Goal: Find specific page/section: Find specific page/section

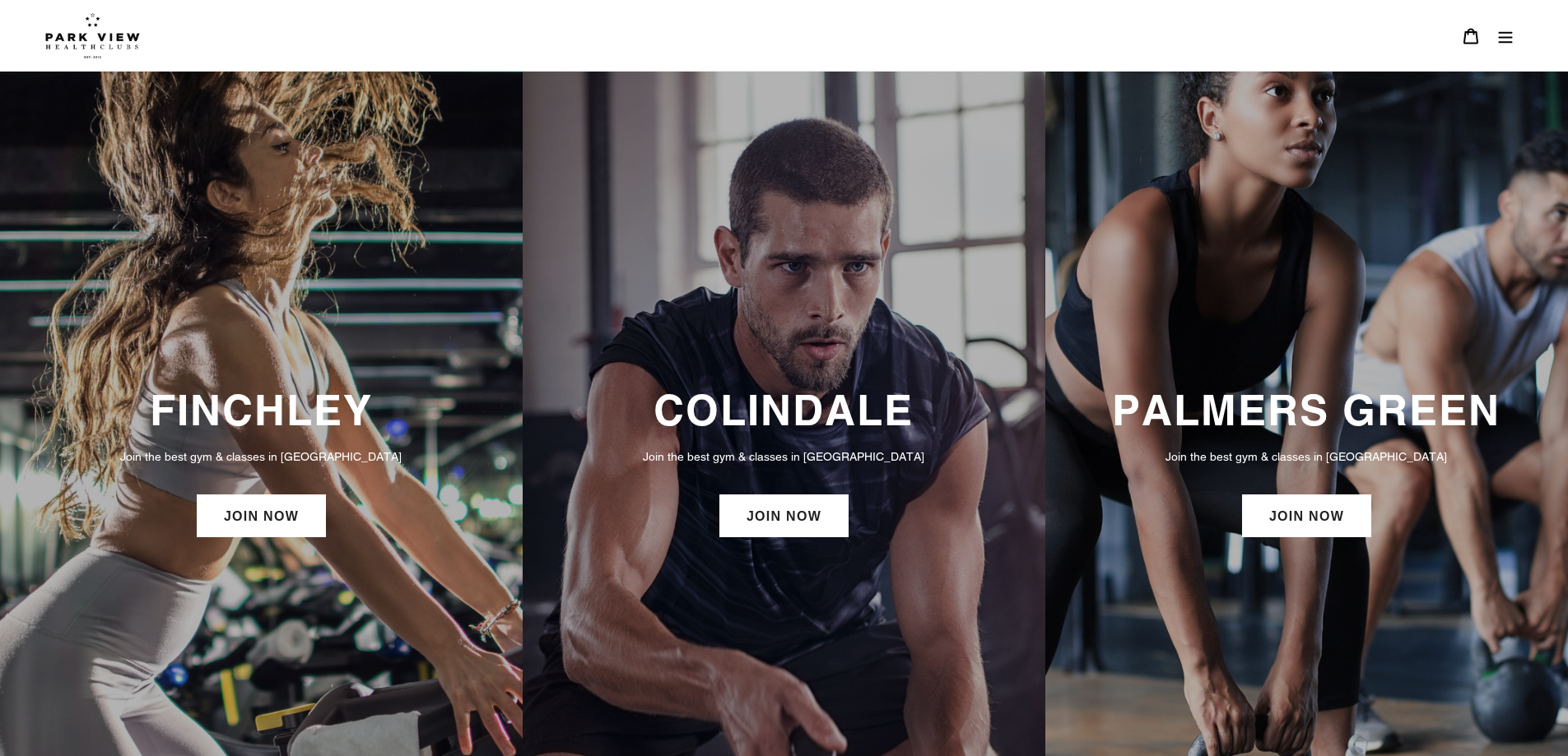
click at [760, 505] on link "JOIN NOW" at bounding box center [784, 516] width 129 height 43
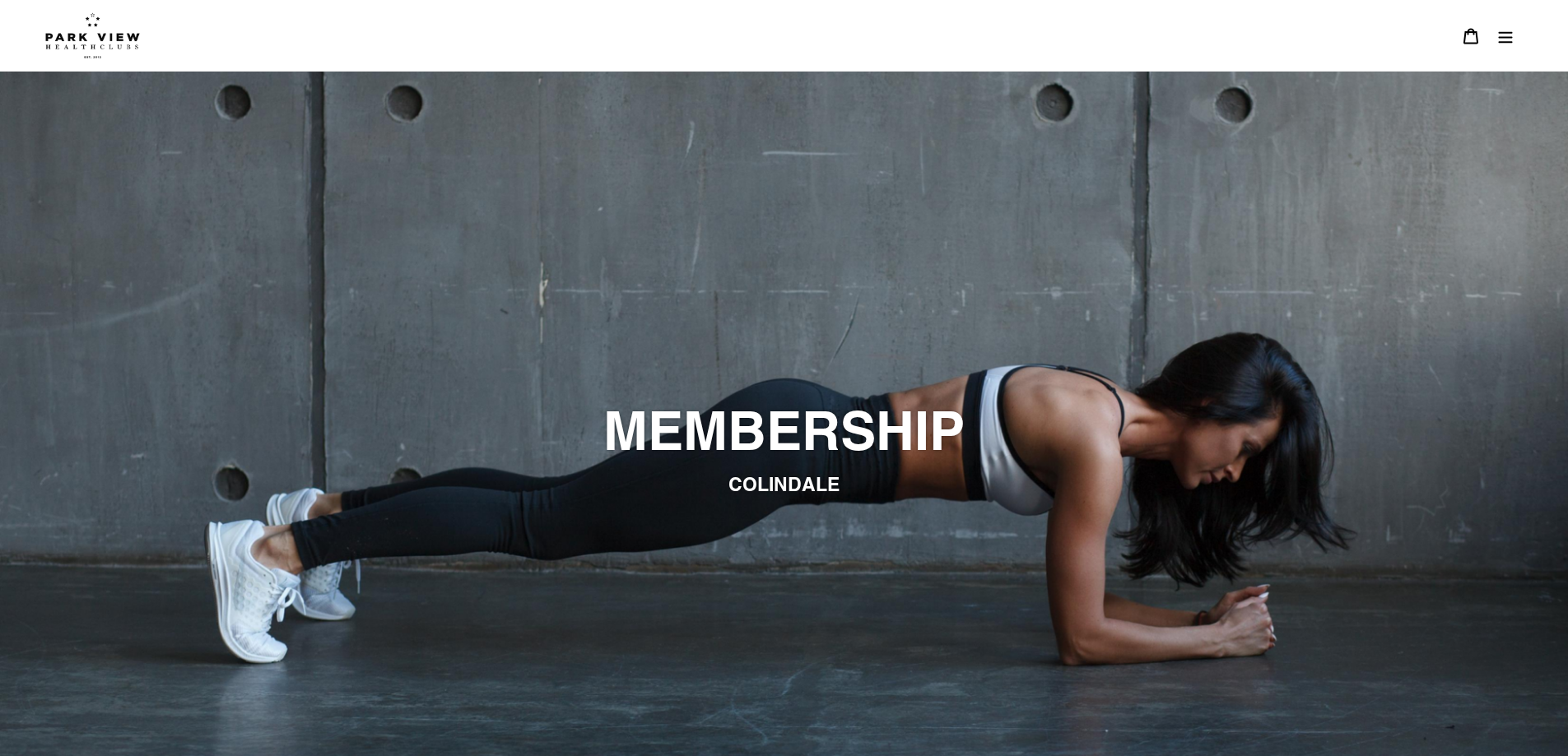
click at [1509, 37] on icon "Menu" at bounding box center [1505, 36] width 17 height 17
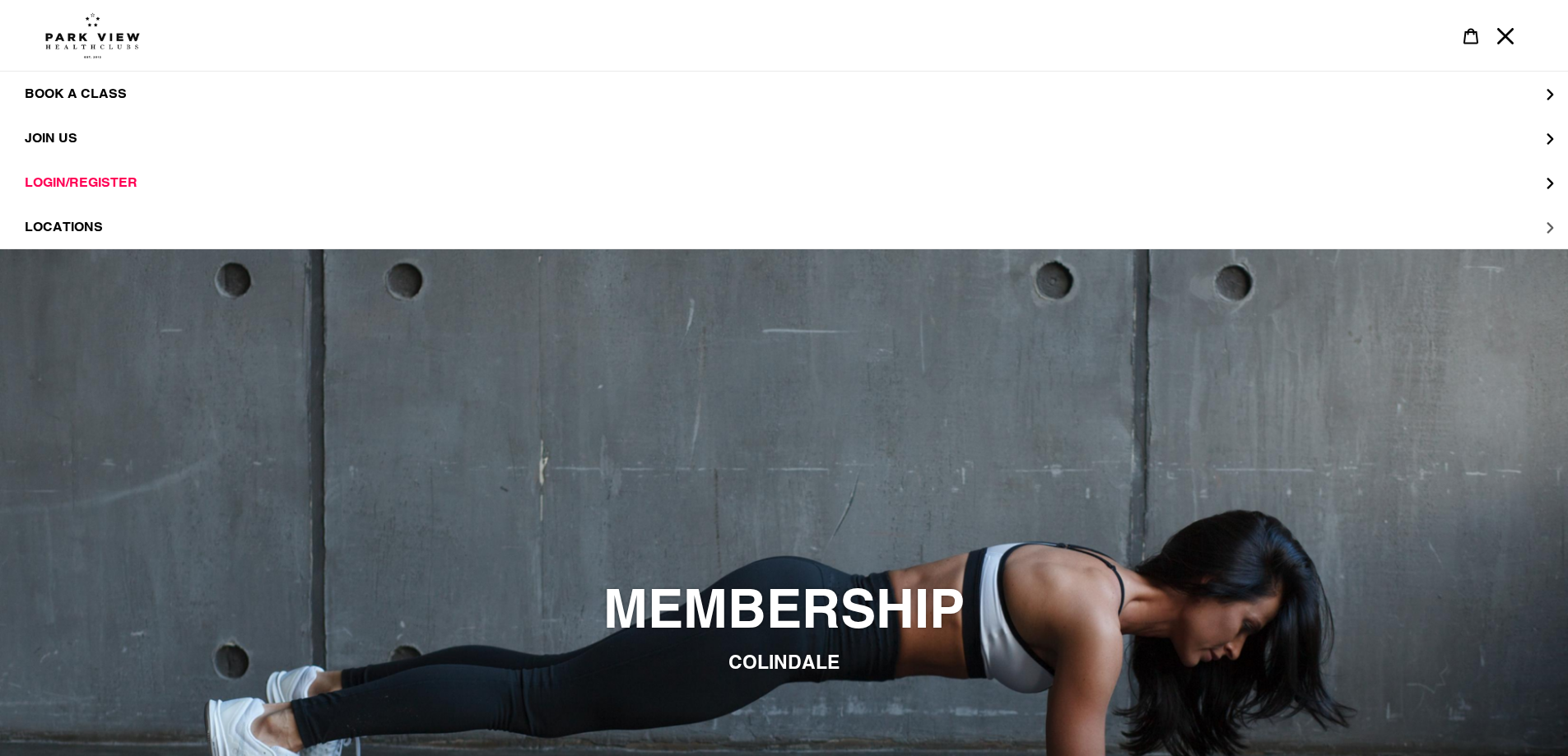
click at [1390, 221] on button "LOCATIONS" at bounding box center [784, 226] width 1568 height 44
click at [110, 142] on span "Colindale" at bounding box center [97, 138] width 78 height 17
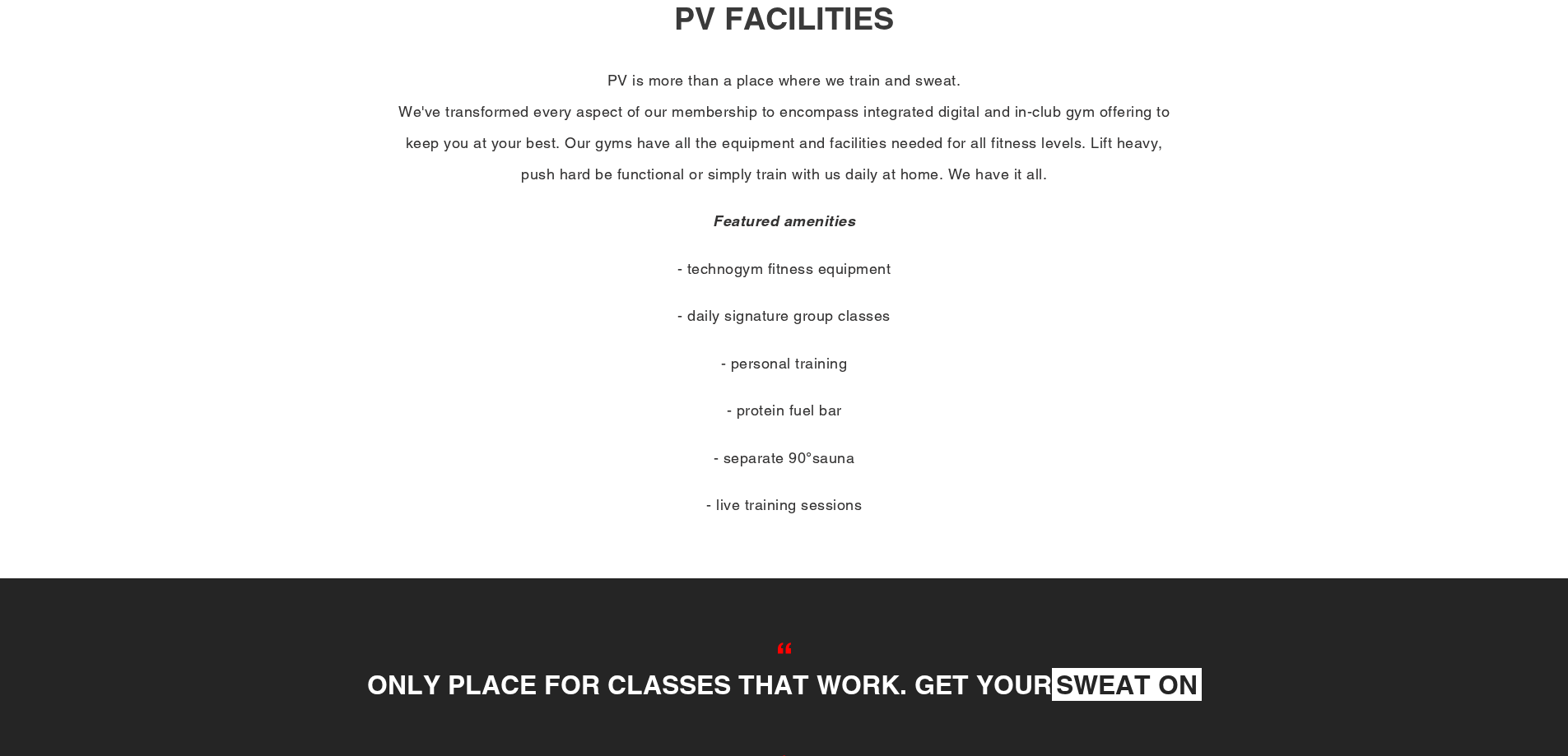
scroll to position [741, 0]
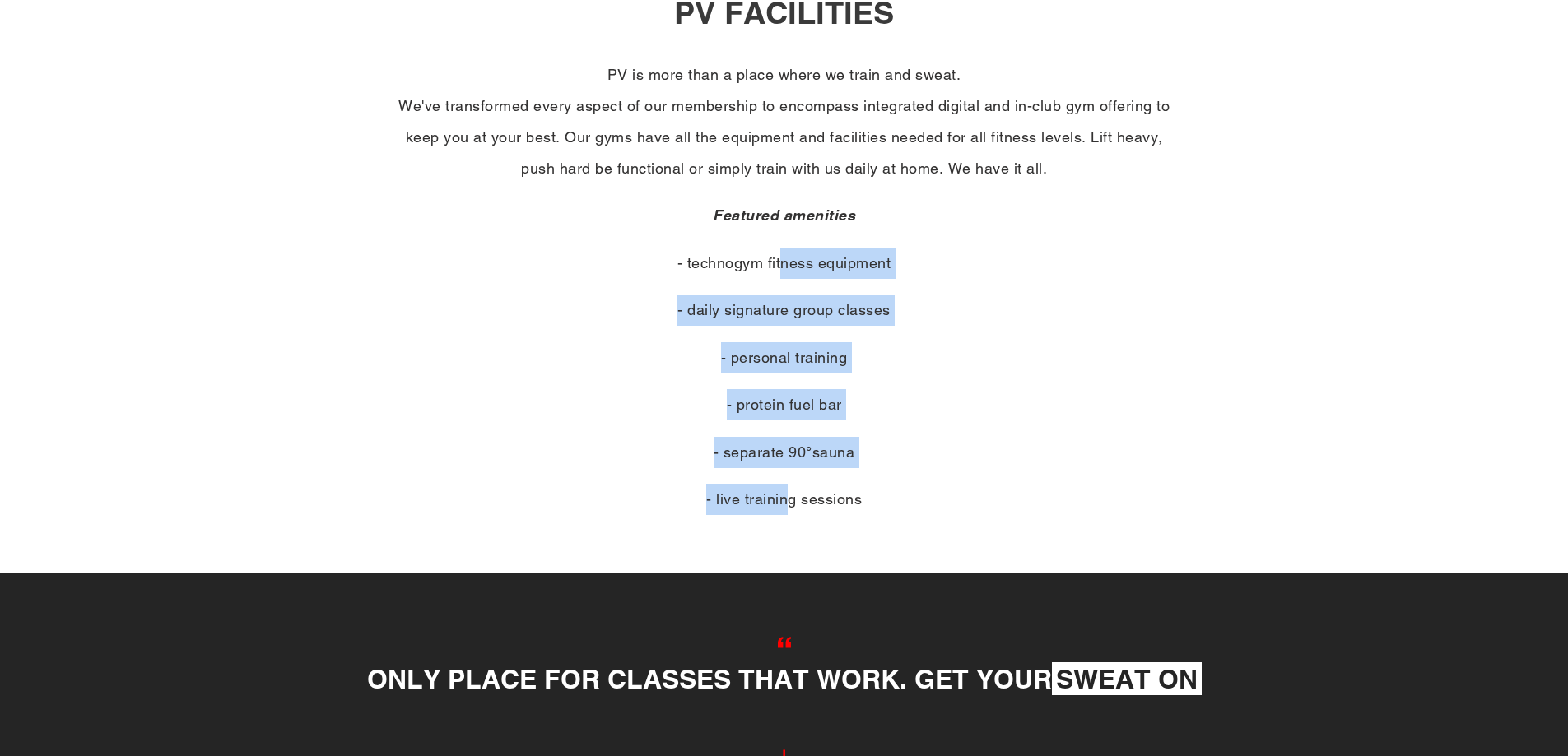
drag, startPoint x: 781, startPoint y: 250, endPoint x: 787, endPoint y: 513, distance: 263.1
click at [787, 513] on div "PV is more than a place where we train and sweat. We've transformed every aspec…" at bounding box center [784, 287] width 790 height 456
click at [787, 513] on p "- live training sessions" at bounding box center [784, 500] width 790 height 31
